Goal: Find specific page/section: Find specific page/section

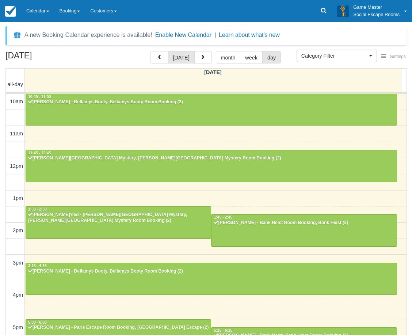
select select
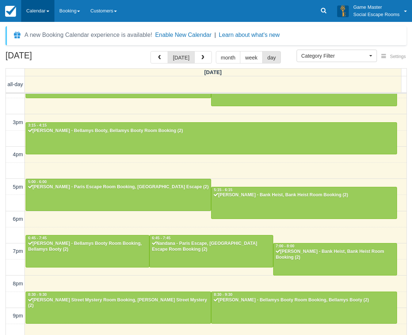
click at [47, 7] on link "Calendar" at bounding box center [37, 11] width 33 height 22
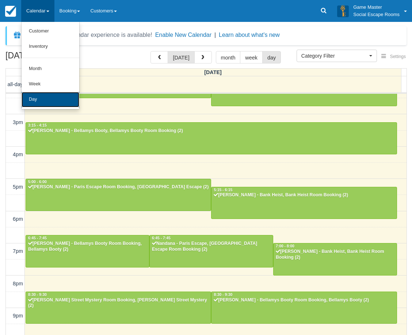
click at [42, 104] on link "Day" at bounding box center [51, 99] width 58 height 15
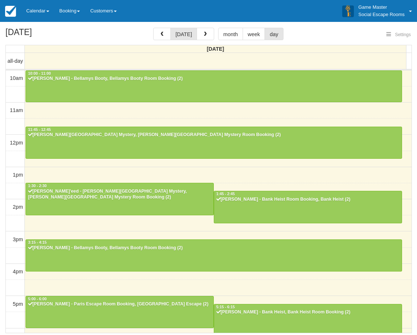
select select
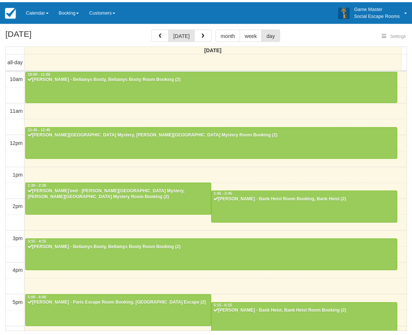
scroll to position [141, 0]
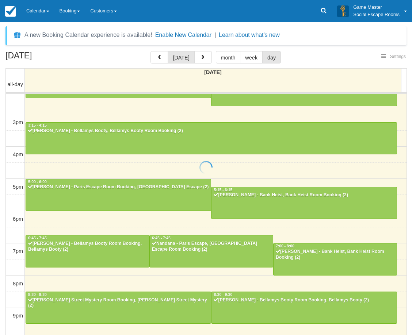
select select
click at [28, 12] on link "Calendar" at bounding box center [37, 11] width 33 height 22
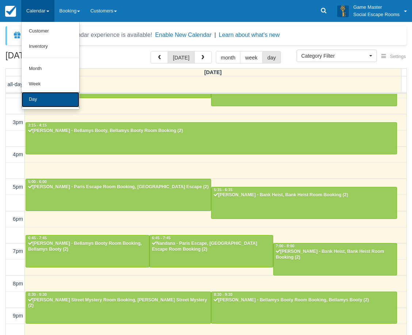
click at [44, 102] on link "Day" at bounding box center [51, 99] width 58 height 15
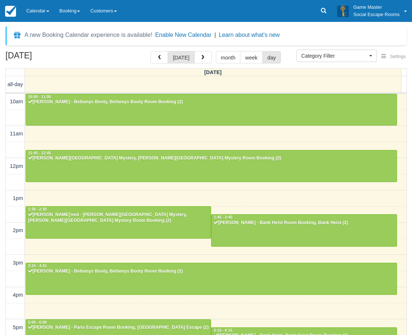
select select
